Goal: Information Seeking & Learning: Learn about a topic

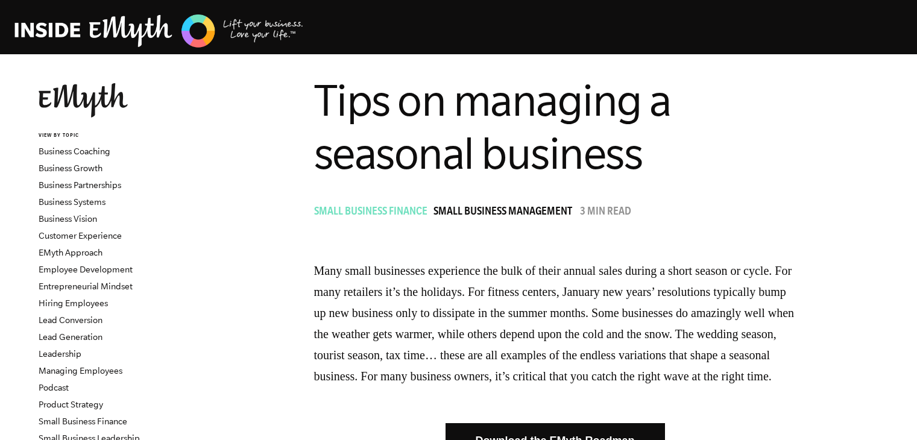
scroll to position [798, 0]
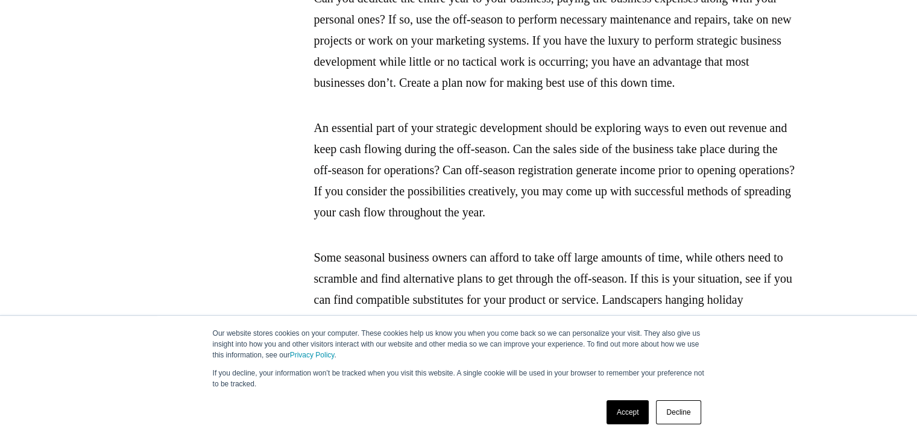
click at [673, 409] on link "Decline" at bounding box center [678, 412] width 45 height 24
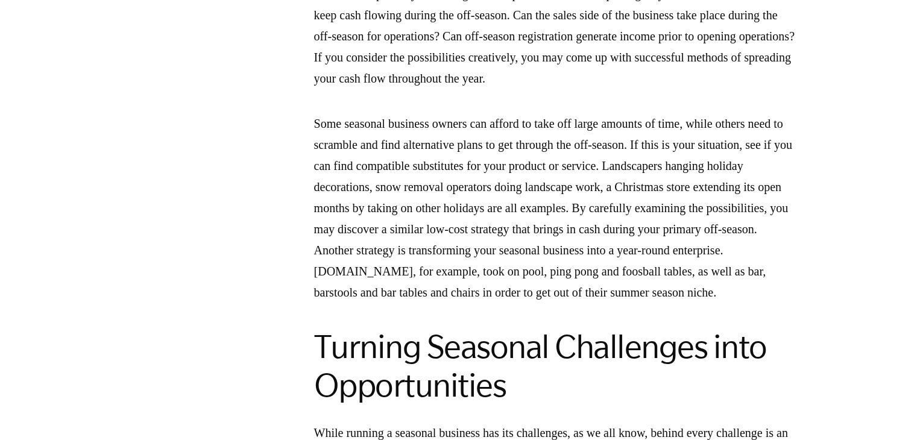
scroll to position [936, 0]
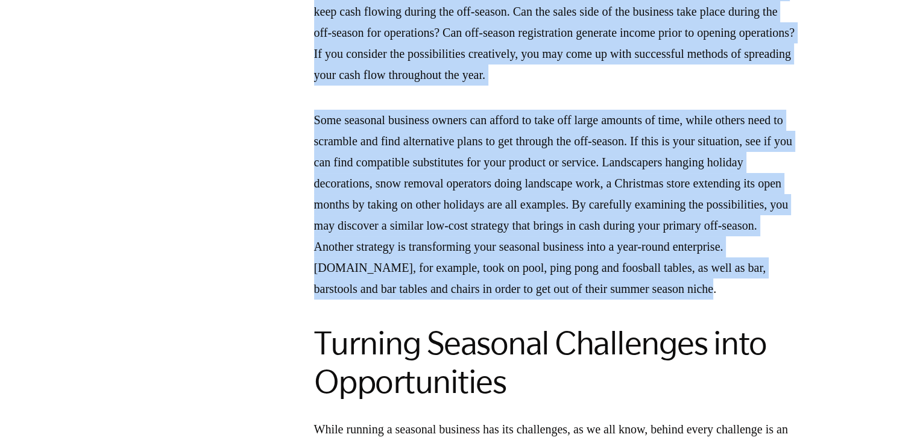
drag, startPoint x: 312, startPoint y: 76, endPoint x: 539, endPoint y: 389, distance: 386.8
click at [539, 389] on section "Many small businesses experience the bulk of their annual sales during a short …" at bounding box center [555, 339] width 724 height 2028
copy span "An essential part of your strategic development should be exploring ways to eve…"
click at [551, 300] on p "Some seasonal business owners can afford to take off large amounts of time, whi…" at bounding box center [555, 205] width 482 height 190
drag, startPoint x: 519, startPoint y: 398, endPoint x: 309, endPoint y: 74, distance: 386.0
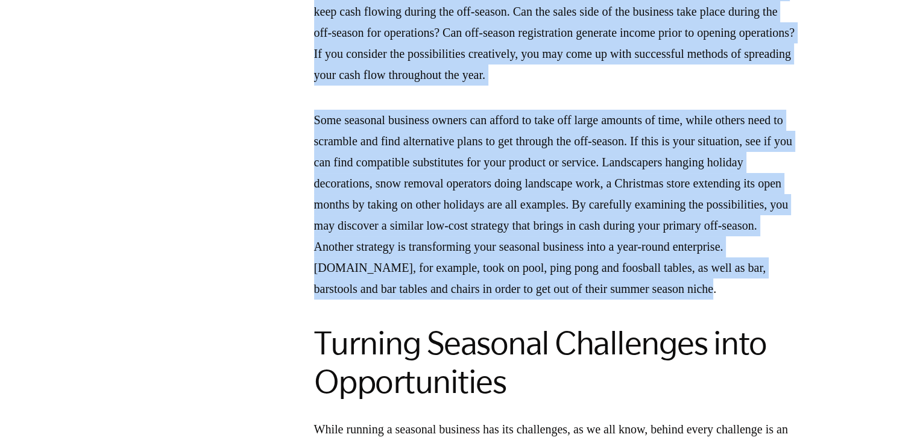
click at [309, 74] on section "Many small businesses experience the bulk of their annual sales during a short …" at bounding box center [555, 339] width 724 height 2028
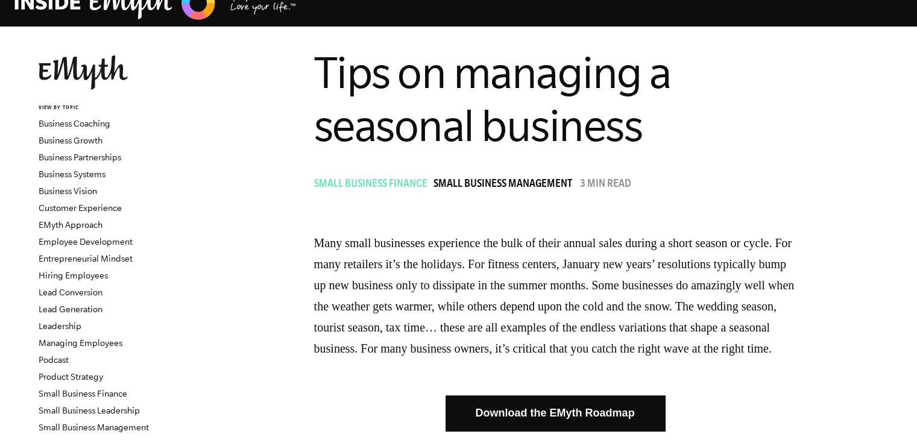
scroll to position [0, 0]
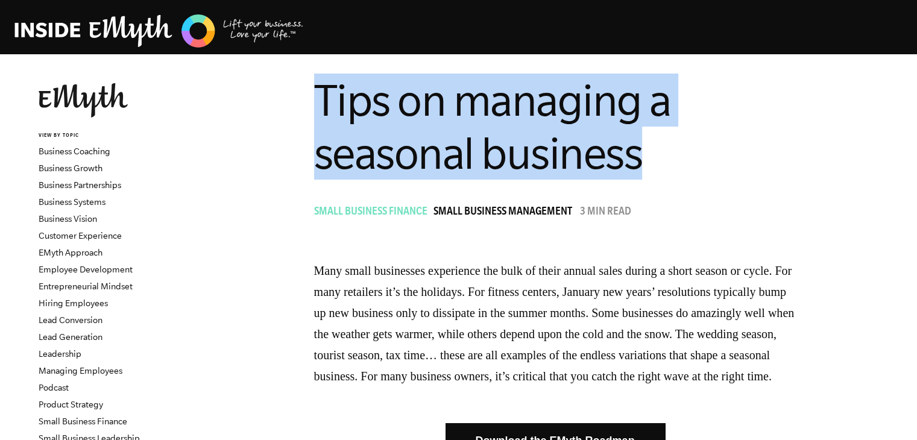
drag, startPoint x: 305, startPoint y: 86, endPoint x: 644, endPoint y: 155, distance: 346.4
copy span "Tips on managing a seasonal business"
